Goal: Find specific page/section: Find specific page/section

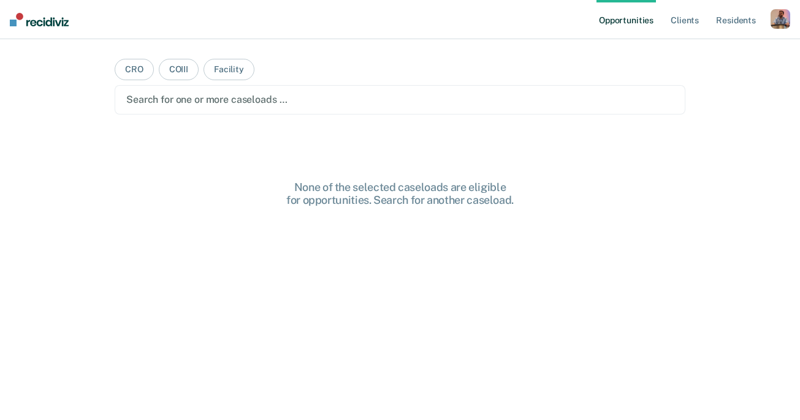
click at [238, 98] on div at bounding box center [399, 100] width 547 height 14
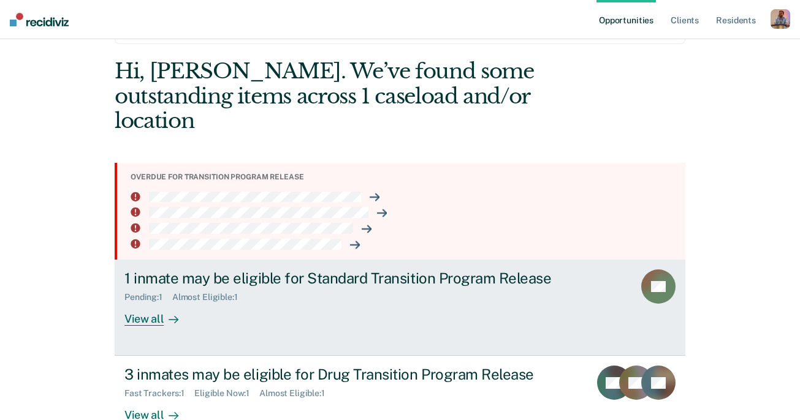
scroll to position [77, 0]
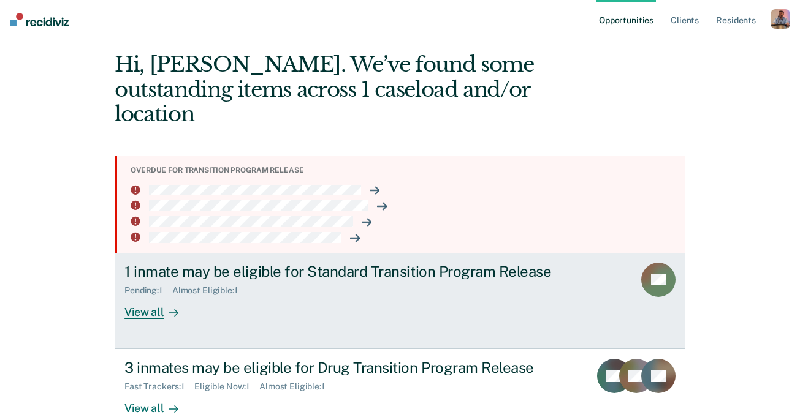
click at [153, 296] on div "View all" at bounding box center [158, 308] width 69 height 24
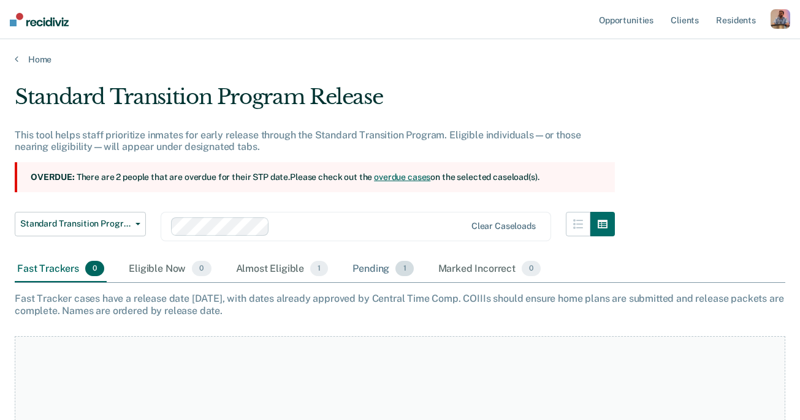
click at [372, 263] on div "Pending 1" at bounding box center [383, 269] width 66 height 27
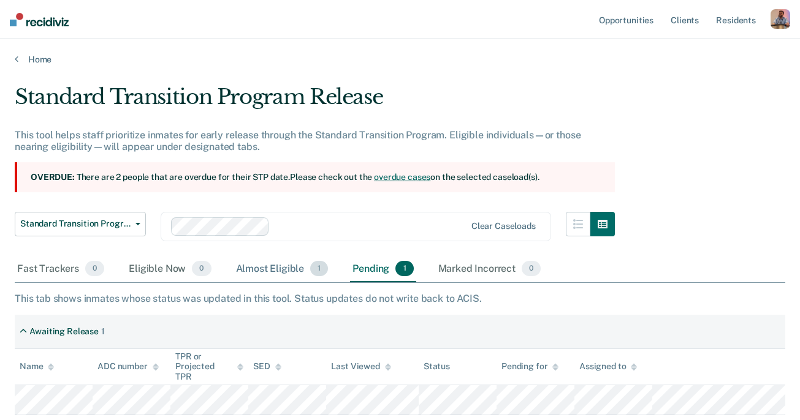
click at [274, 266] on div "Almost Eligible 1" at bounding box center [281, 269] width 97 height 27
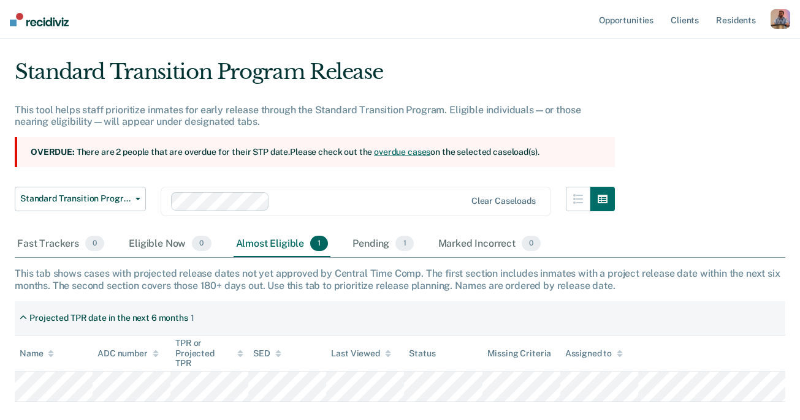
scroll to position [24, 0]
